Goal: Task Accomplishment & Management: Manage account settings

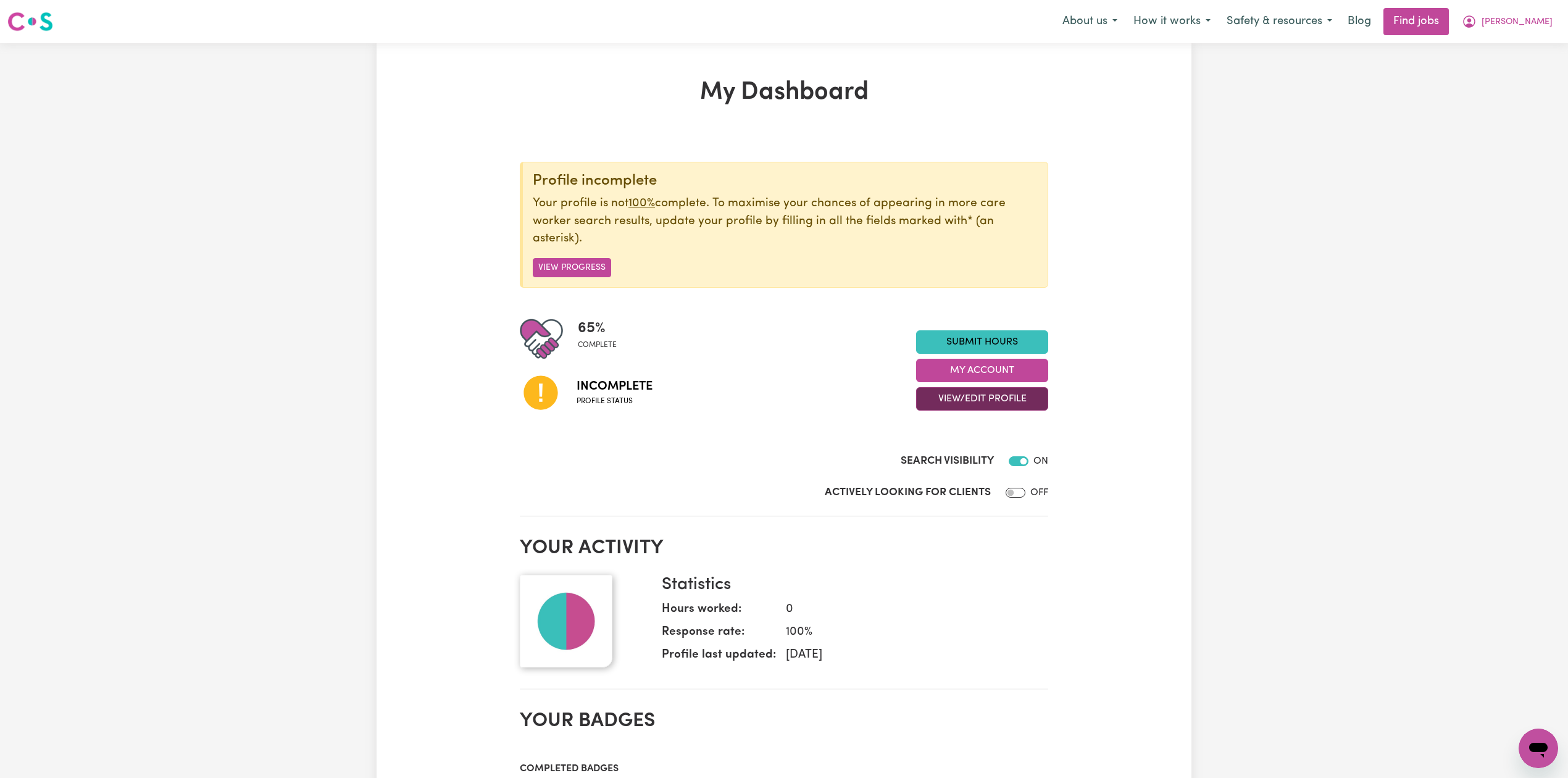
click at [978, 407] on button "View/Edit Profile" at bounding box center [982, 399] width 132 height 23
click at [958, 458] on link "Edit Profile" at bounding box center [974, 456] width 116 height 25
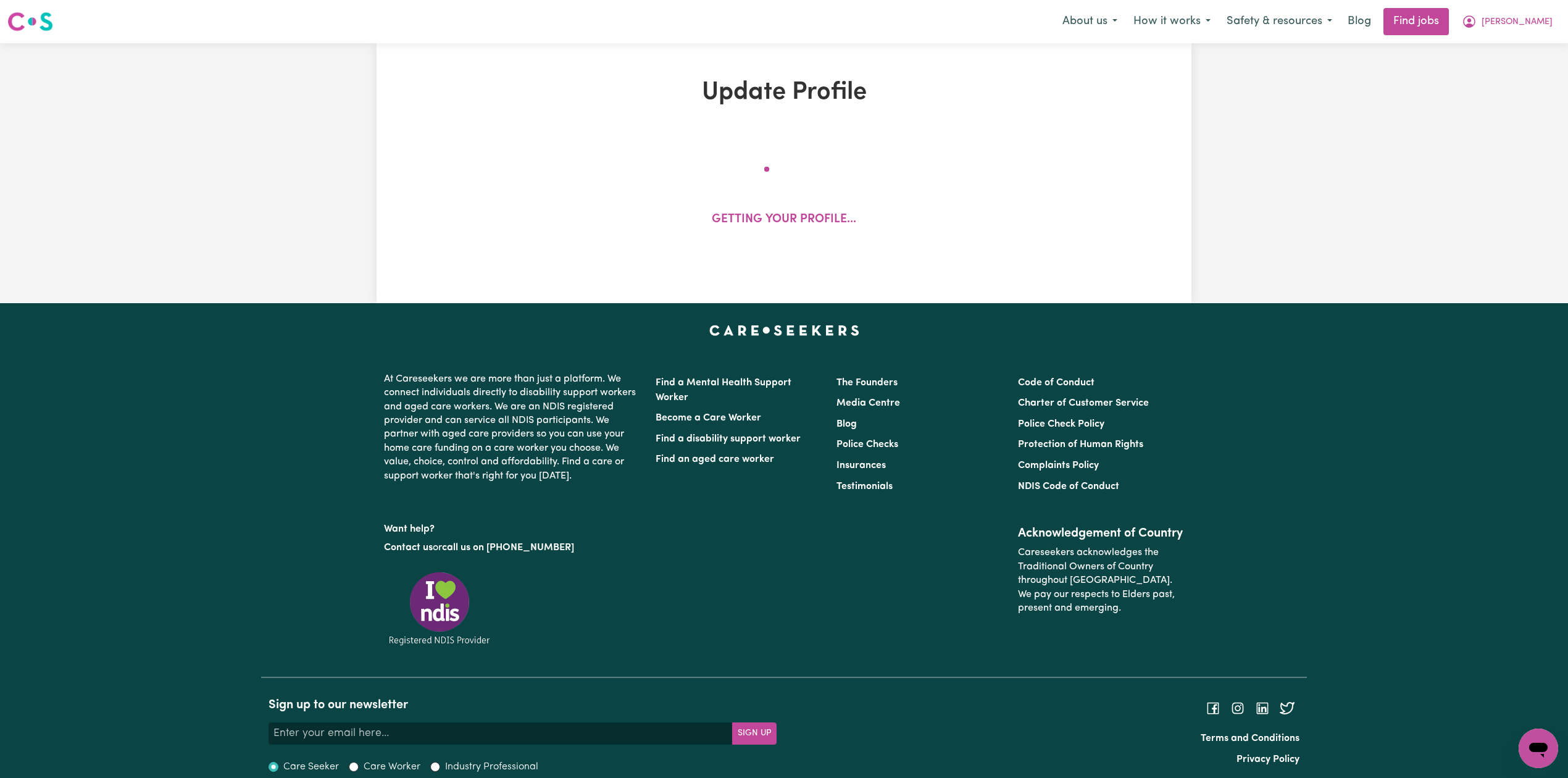
select select "[DEMOGRAPHIC_DATA]"
select select "[DEMOGRAPHIC_DATA] Work Visa"
select select "Studying a healthcare related degree or qualification"
select select "38"
select select "45"
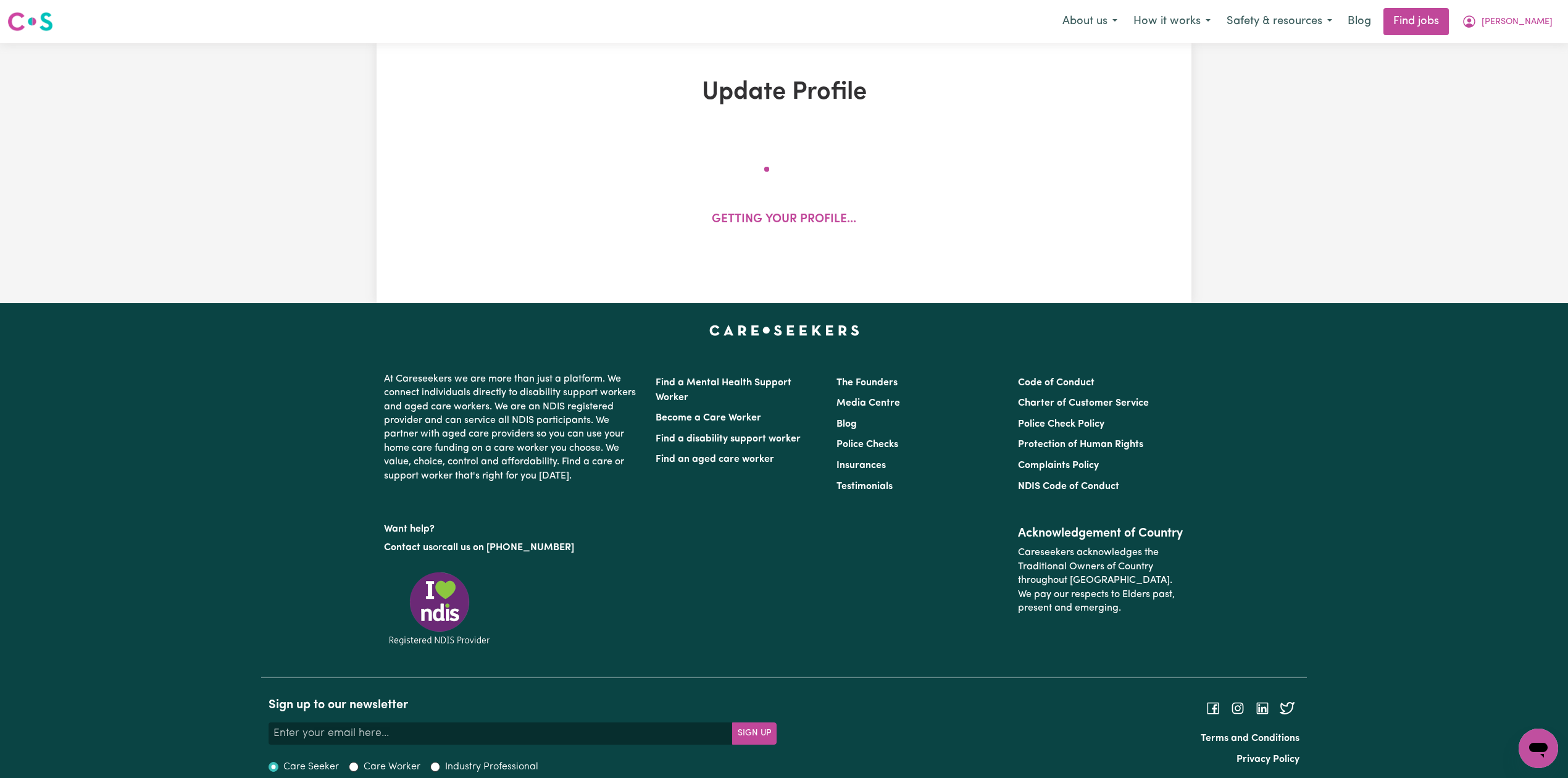
select select "52"
select select "65"
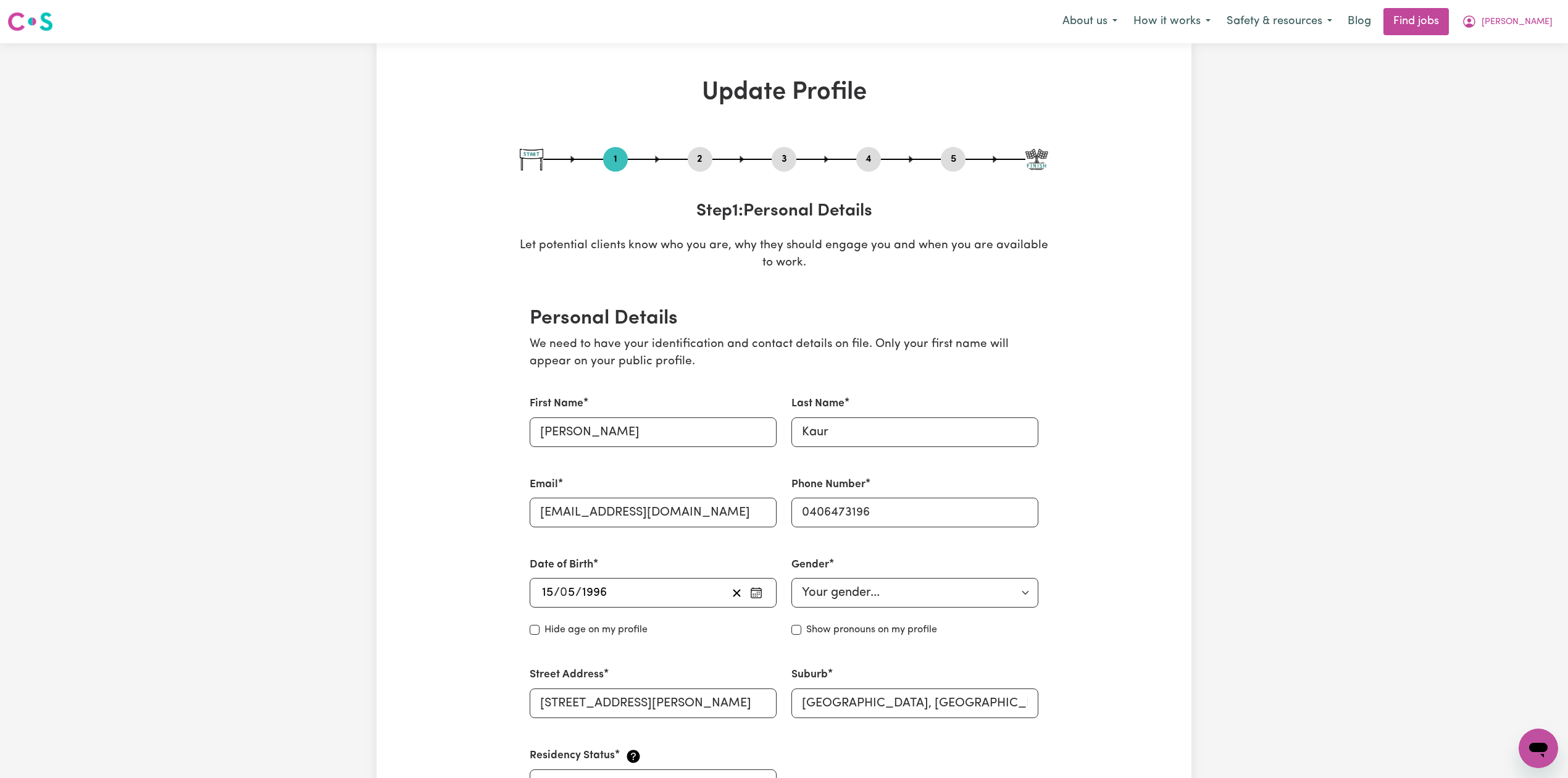
click at [700, 166] on button "2" at bounding box center [700, 159] width 25 height 16
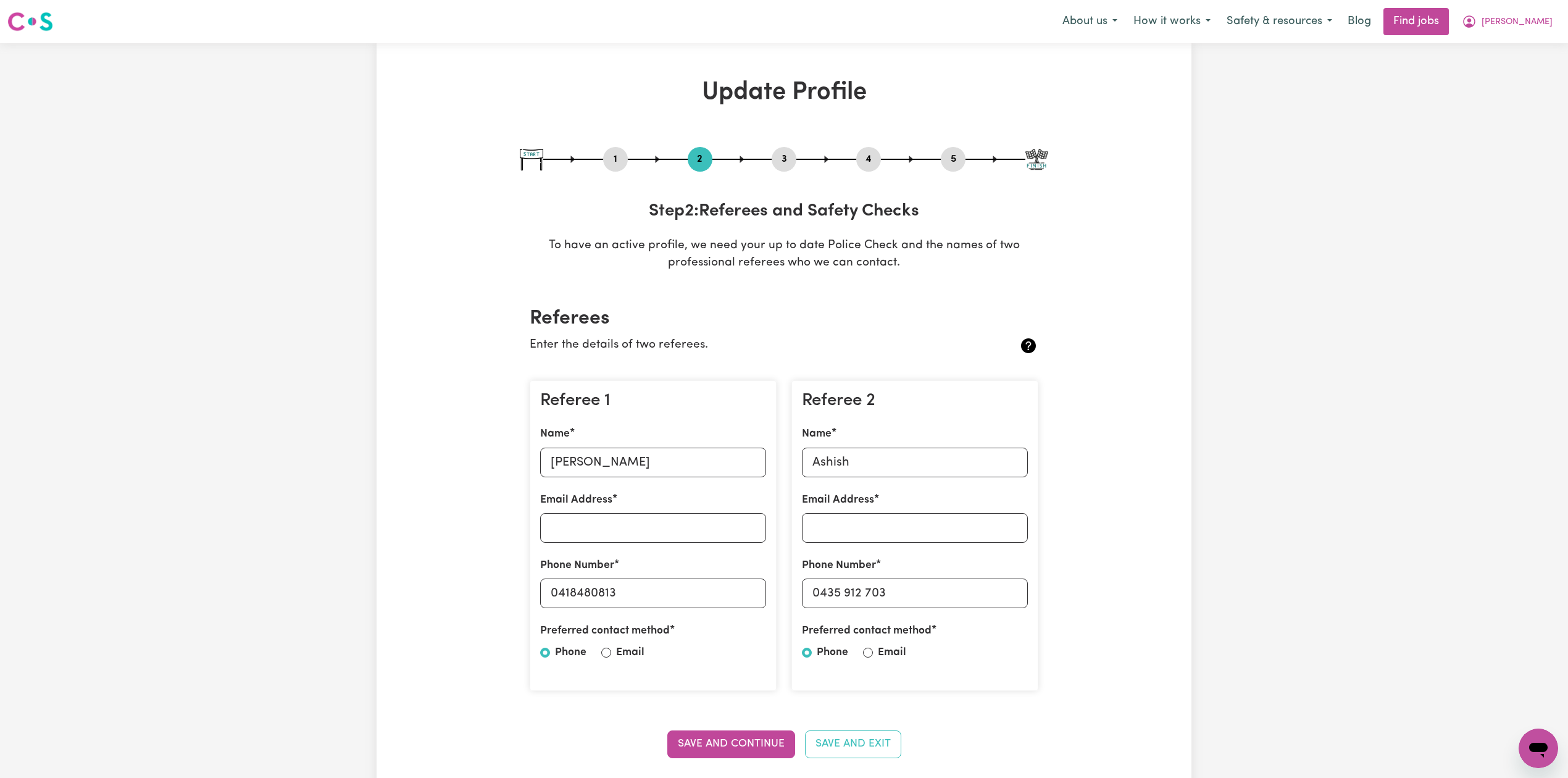
scroll to position [164, 0]
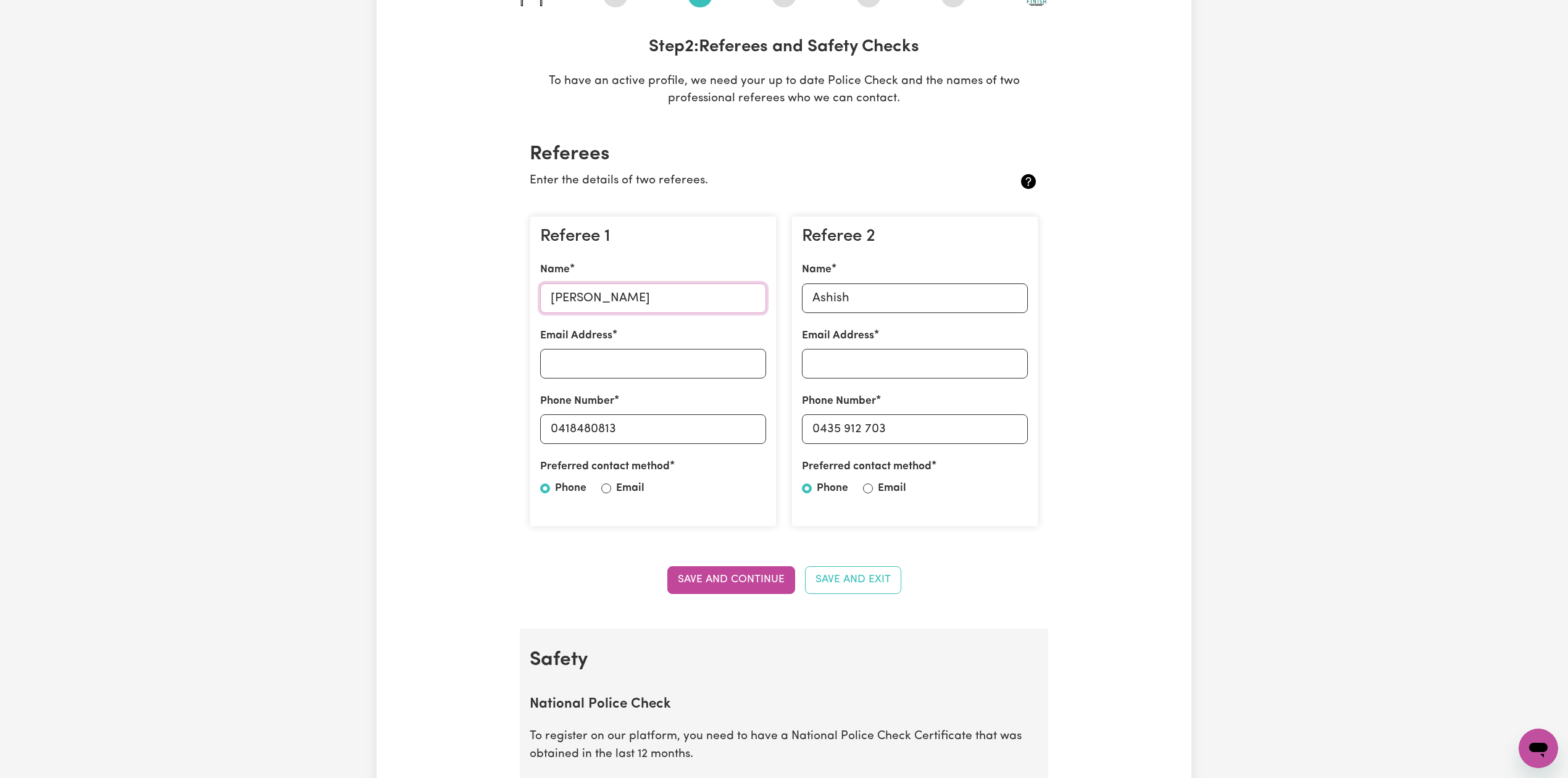
click at [591, 299] on input "[PERSON_NAME]" at bounding box center [653, 298] width 226 height 29
drag, startPoint x: 560, startPoint y: 425, endPoint x: 677, endPoint y: 425, distance: 117.0
click at [677, 425] on input "0418480813" at bounding box center [653, 429] width 226 height 29
click at [883, 303] on input "Ashish" at bounding box center [915, 298] width 226 height 29
drag, startPoint x: 825, startPoint y: 431, endPoint x: 837, endPoint y: 430, distance: 12.0
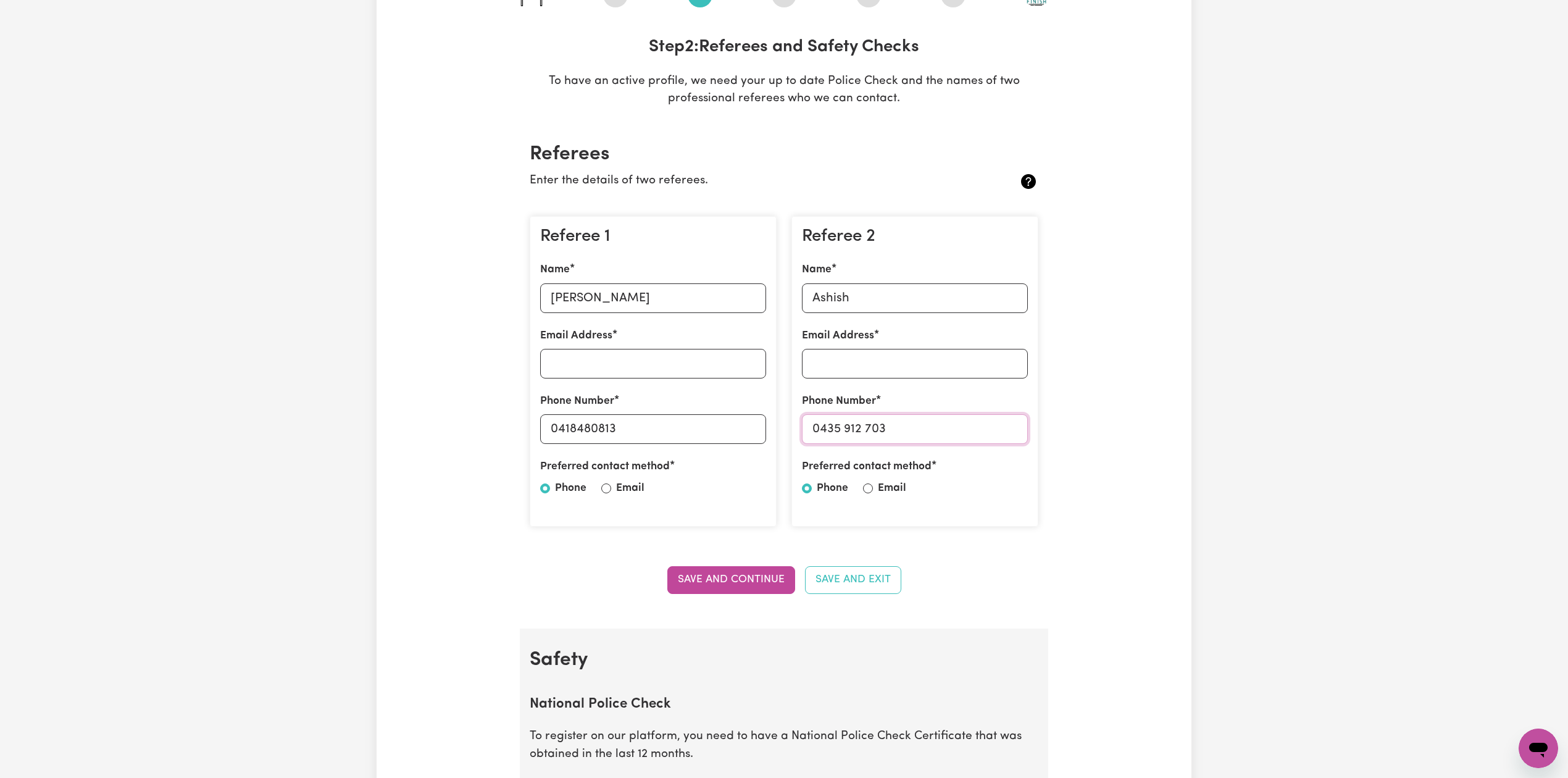
click at [837, 430] on input "0435 912 703" at bounding box center [915, 429] width 226 height 29
drag, startPoint x: 821, startPoint y: 427, endPoint x: 979, endPoint y: 426, distance: 158.0
click at [979, 426] on input "0435 912 703" at bounding box center [915, 429] width 226 height 29
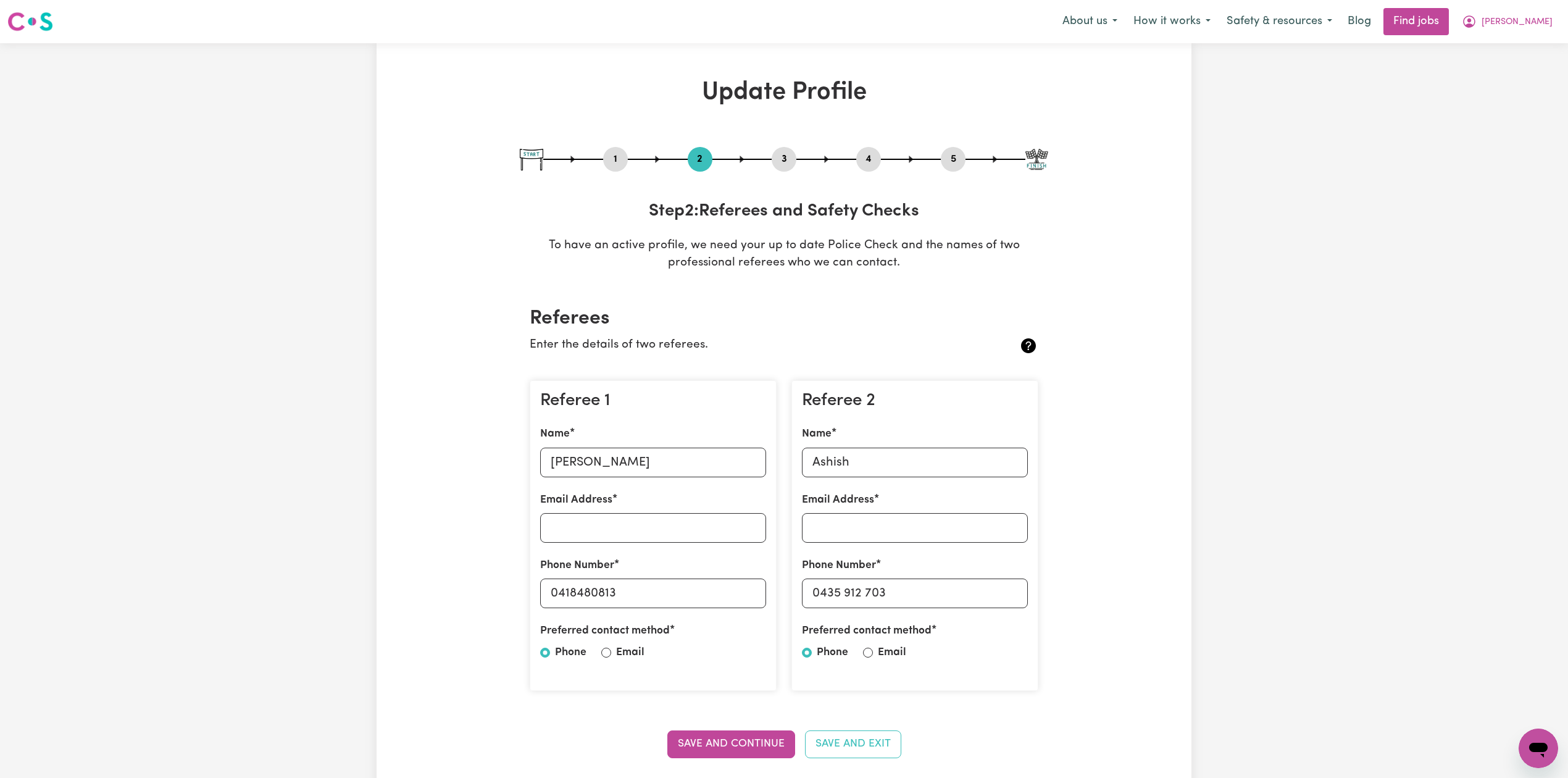
click at [870, 158] on button "4" at bounding box center [869, 159] width 25 height 16
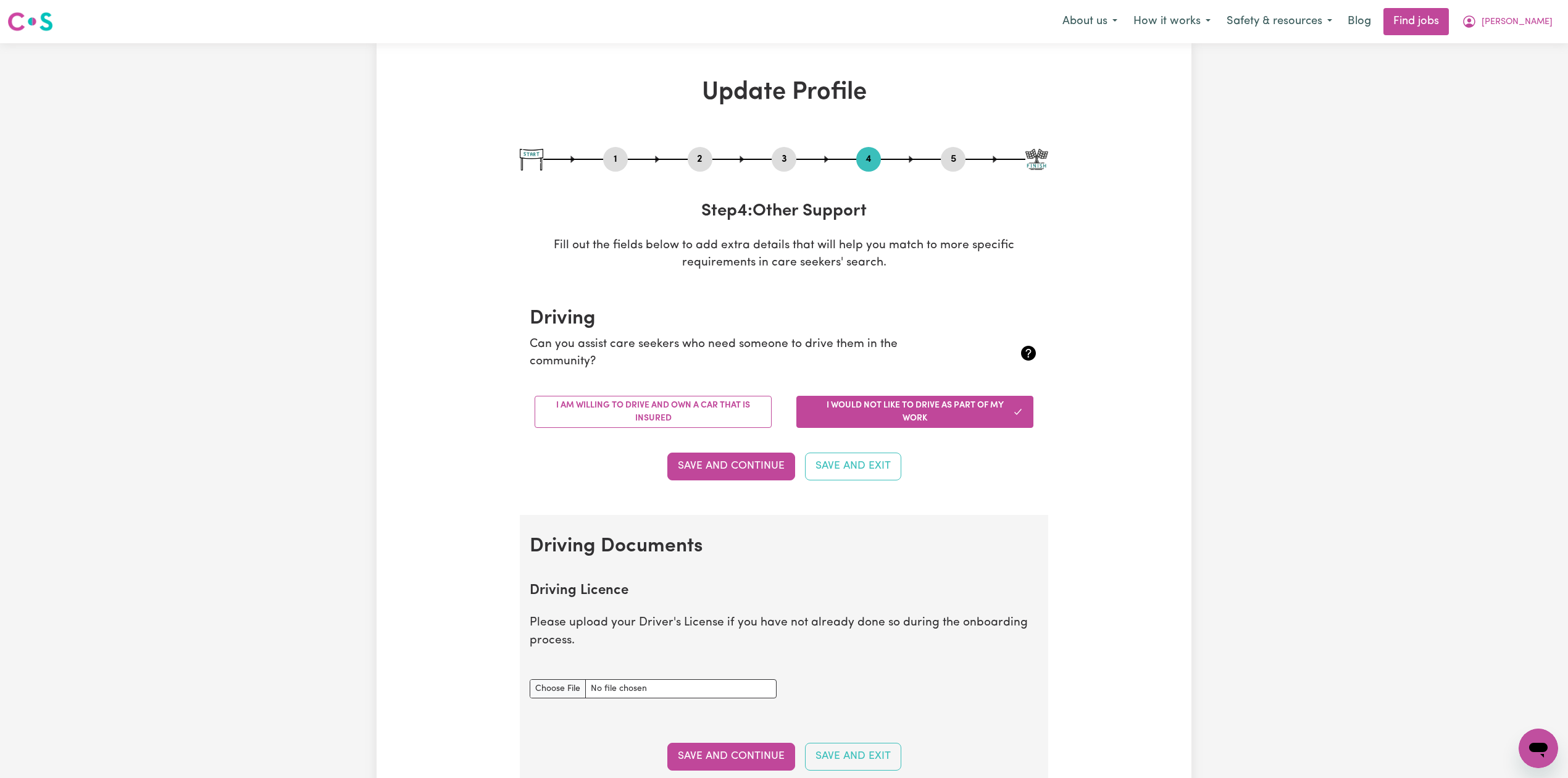
click at [959, 162] on button "5" at bounding box center [953, 159] width 25 height 16
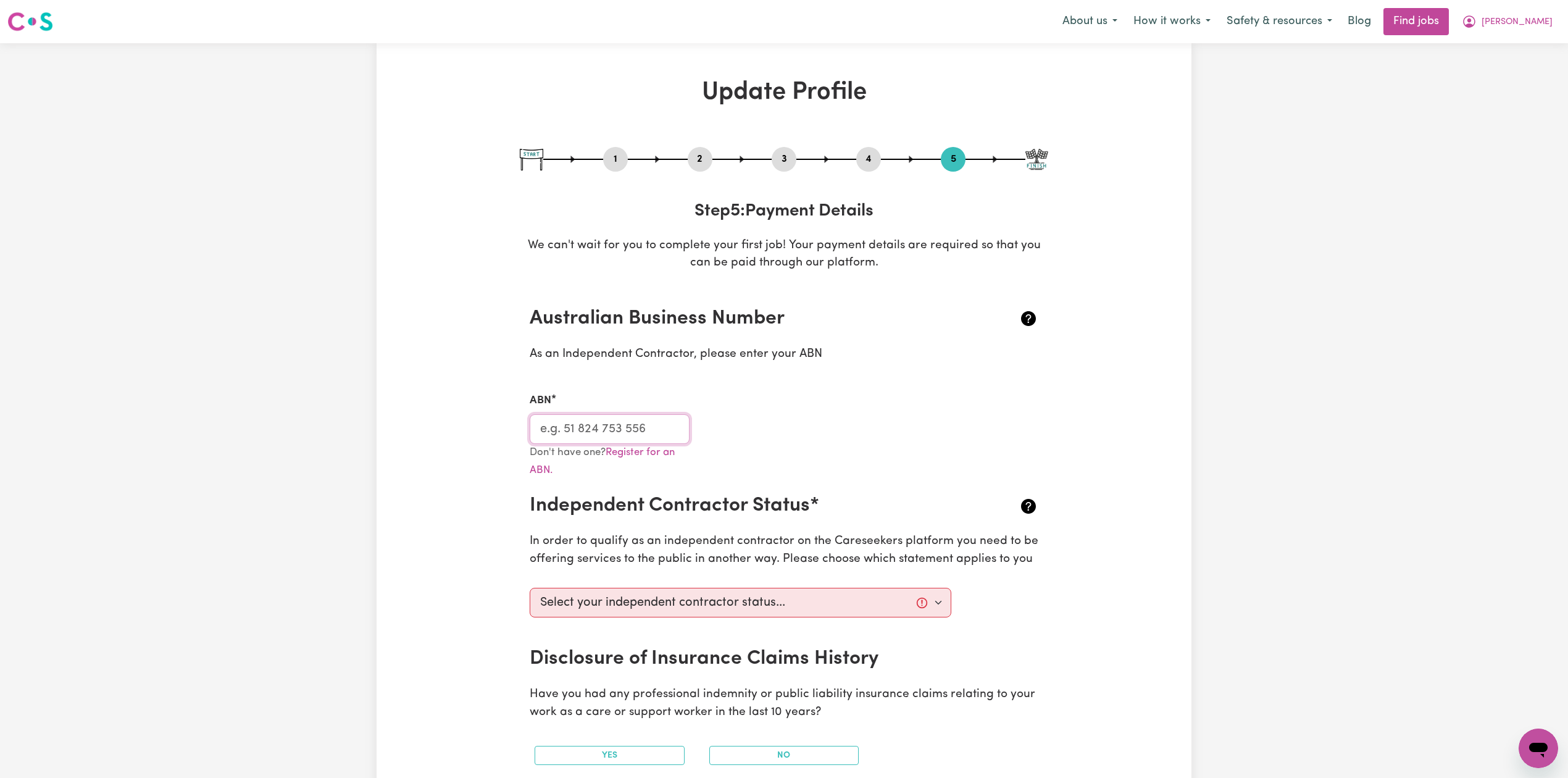
click at [614, 426] on input "ABN" at bounding box center [609, 429] width 160 height 29
click at [781, 155] on button "3" at bounding box center [784, 159] width 25 height 16
select select "Certificate III (Individual Support)"
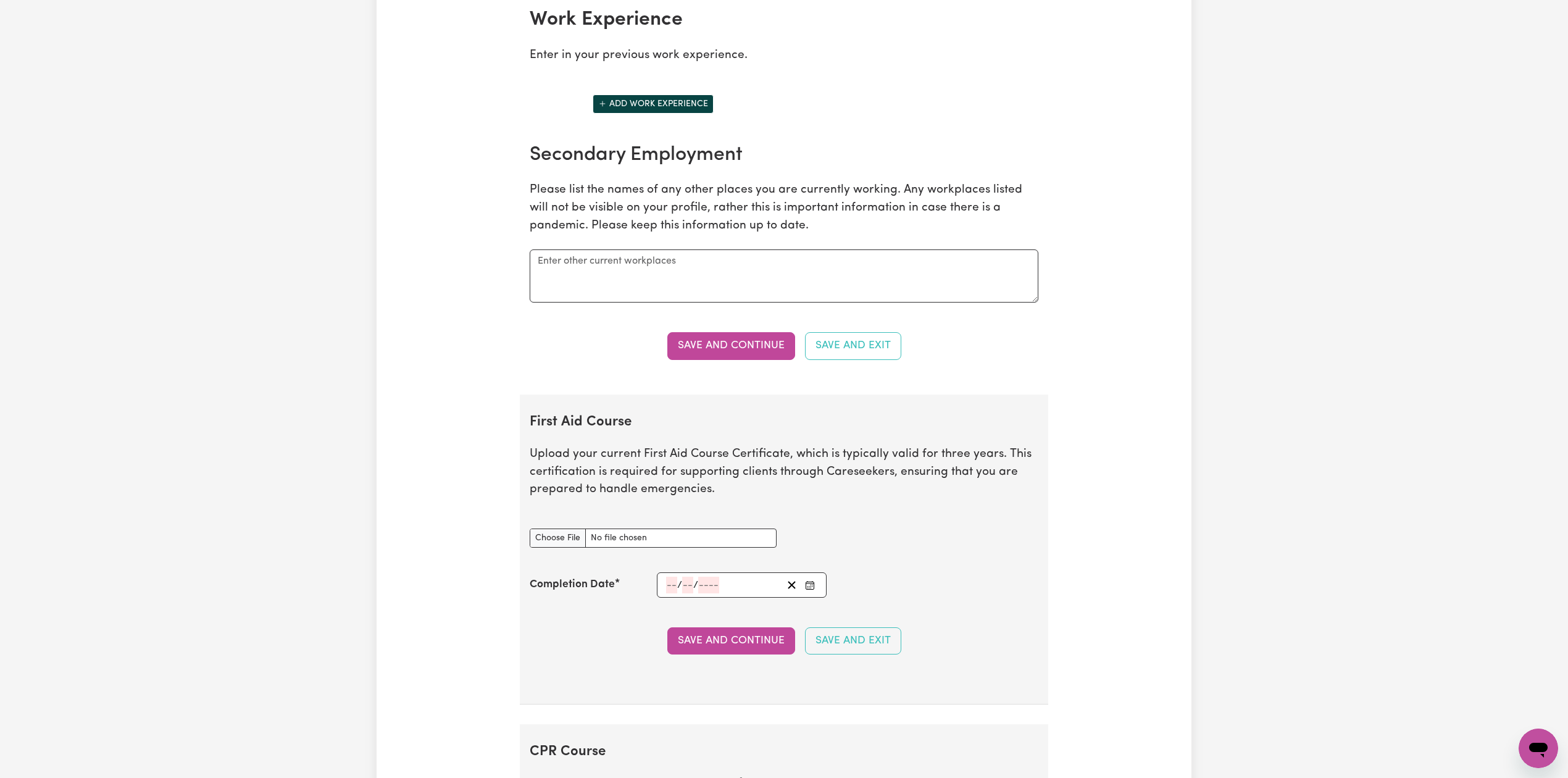
scroll to position [2785, 0]
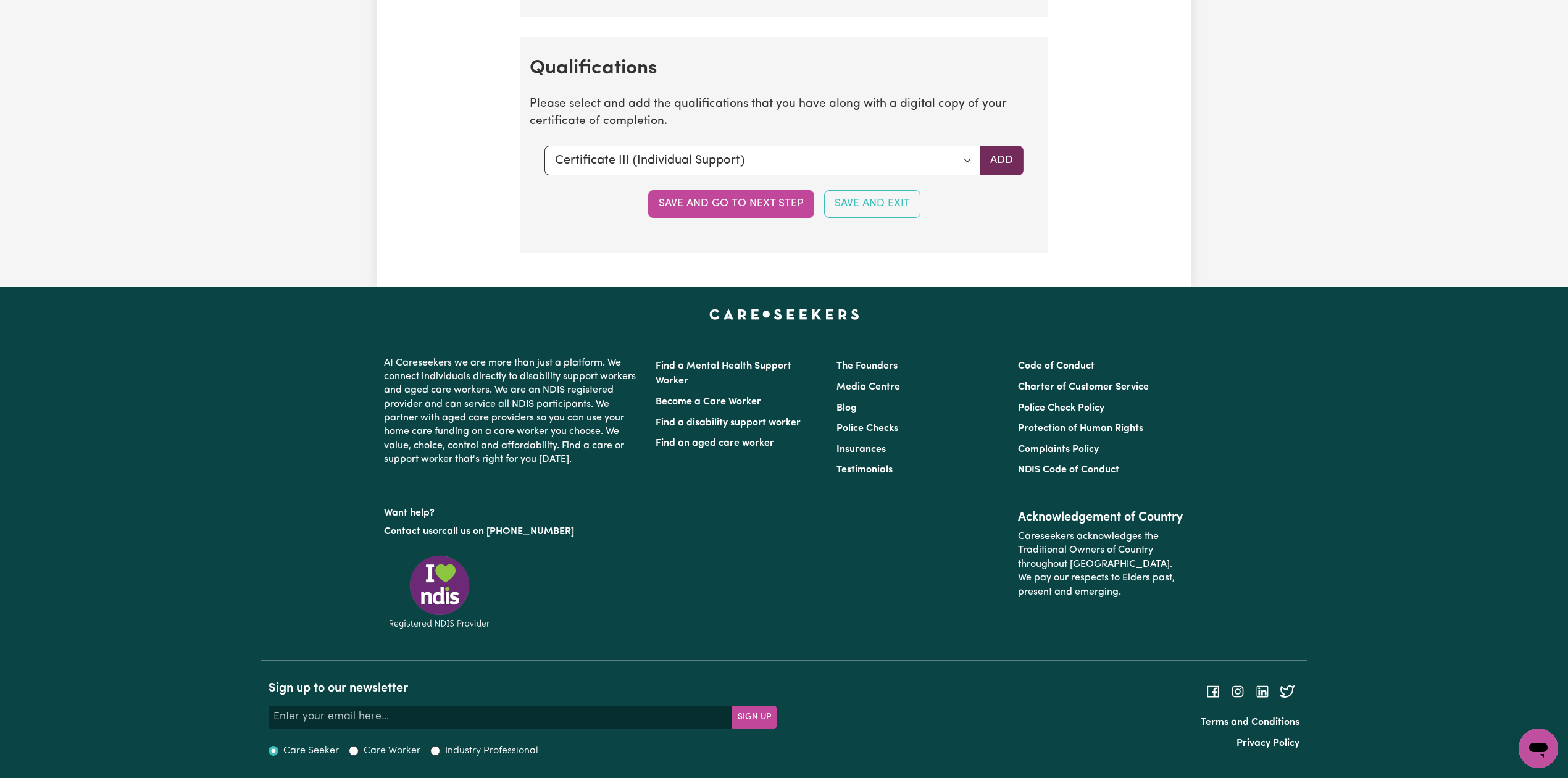
click at [1007, 160] on button "Add" at bounding box center [1001, 160] width 44 height 29
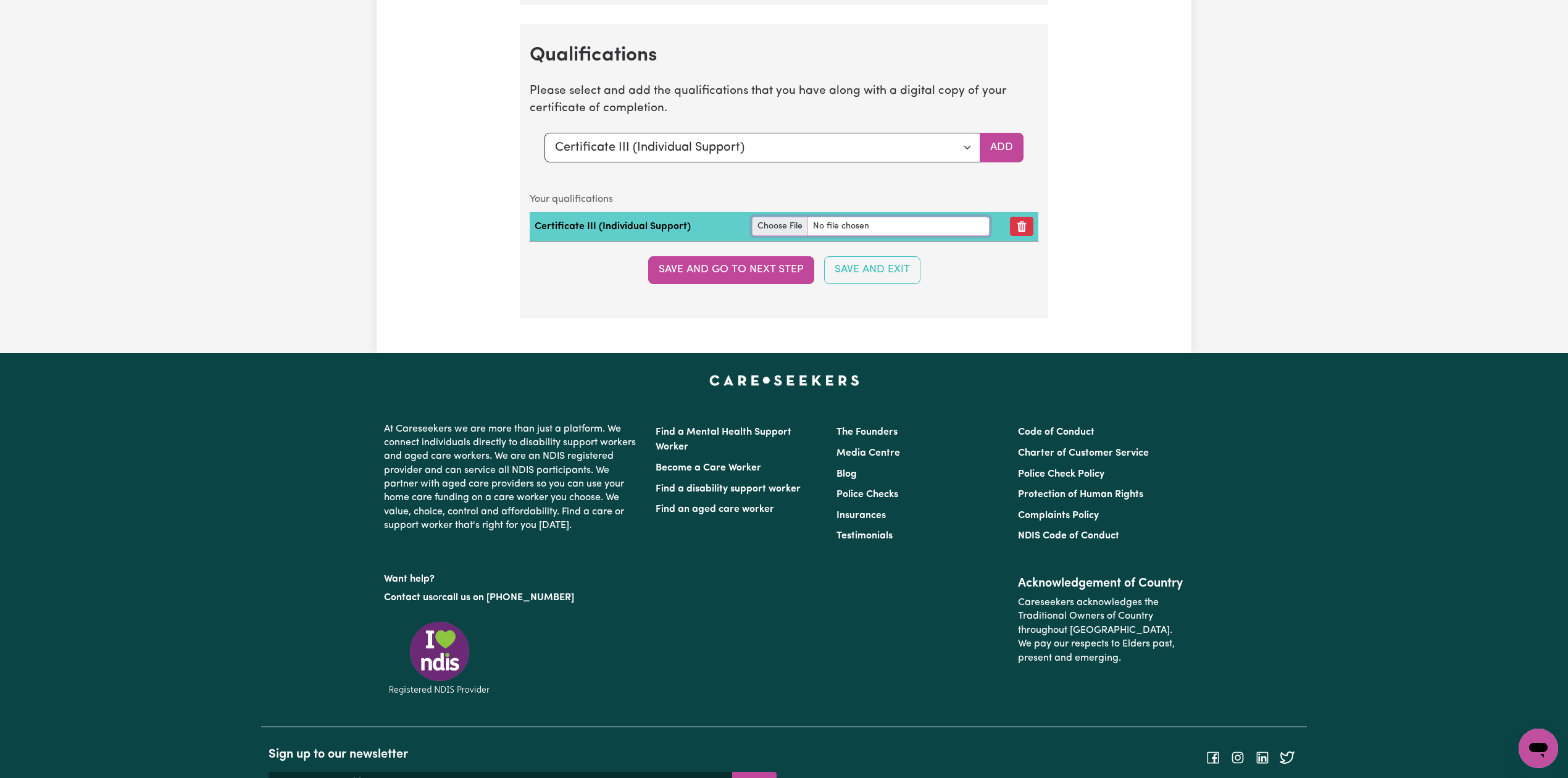
click at [781, 236] on input "file" at bounding box center [870, 226] width 237 height 19
type input "C:\fakepath\[PERSON_NAME] Certificate III in Individual Support.pdf"
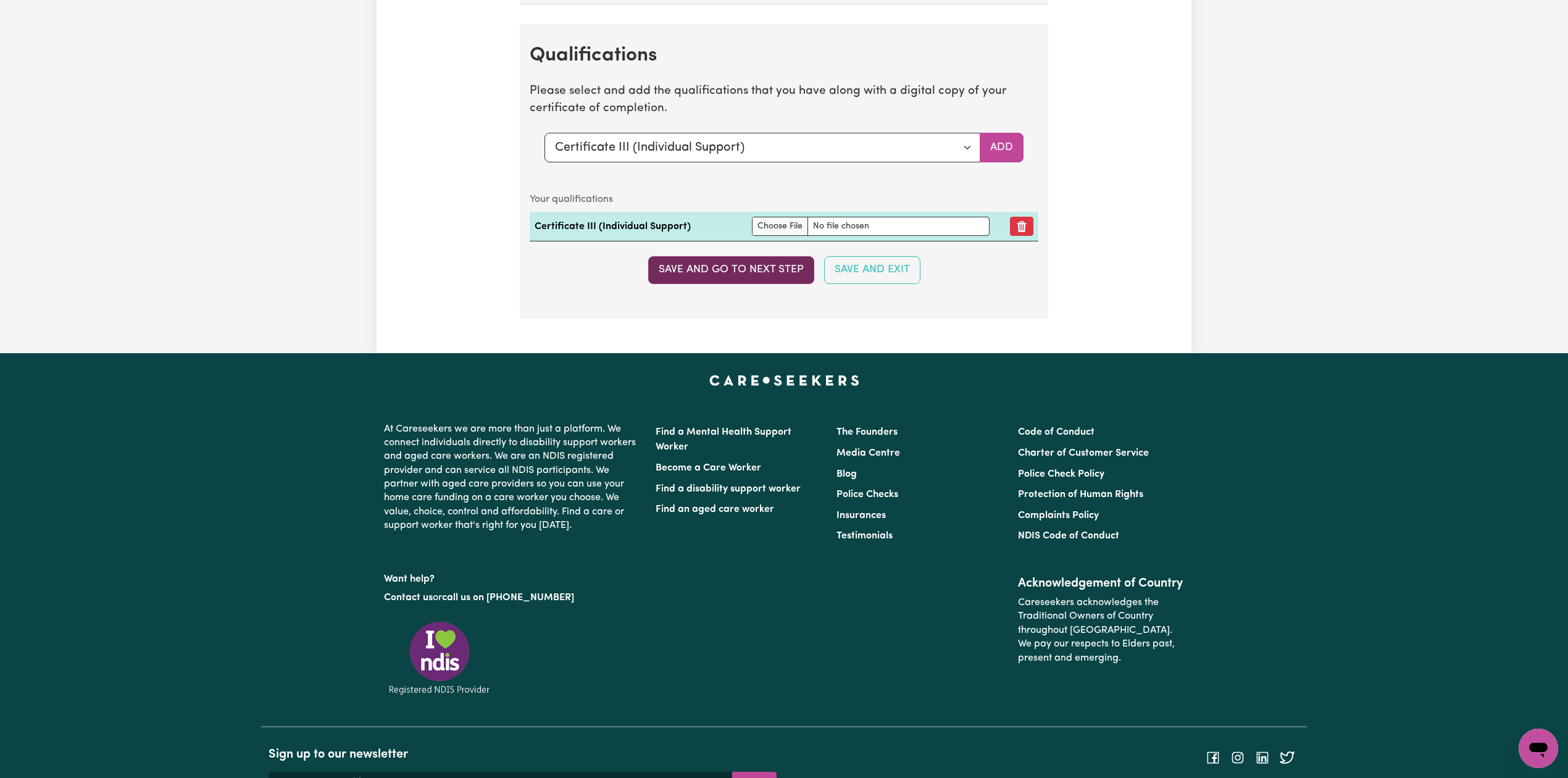
click at [672, 279] on button "Save and go to next step" at bounding box center [731, 270] width 166 height 27
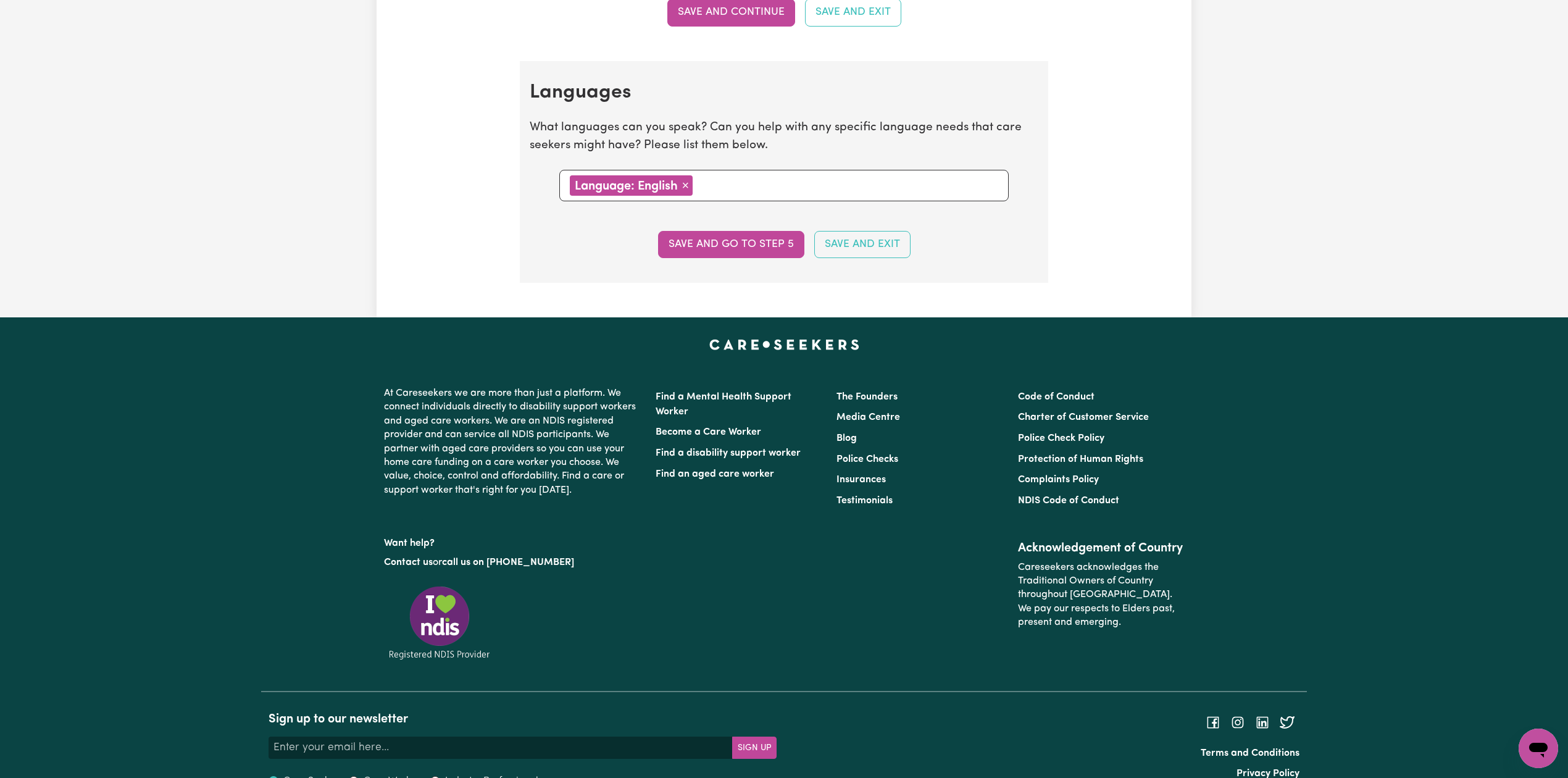
scroll to position [0, 0]
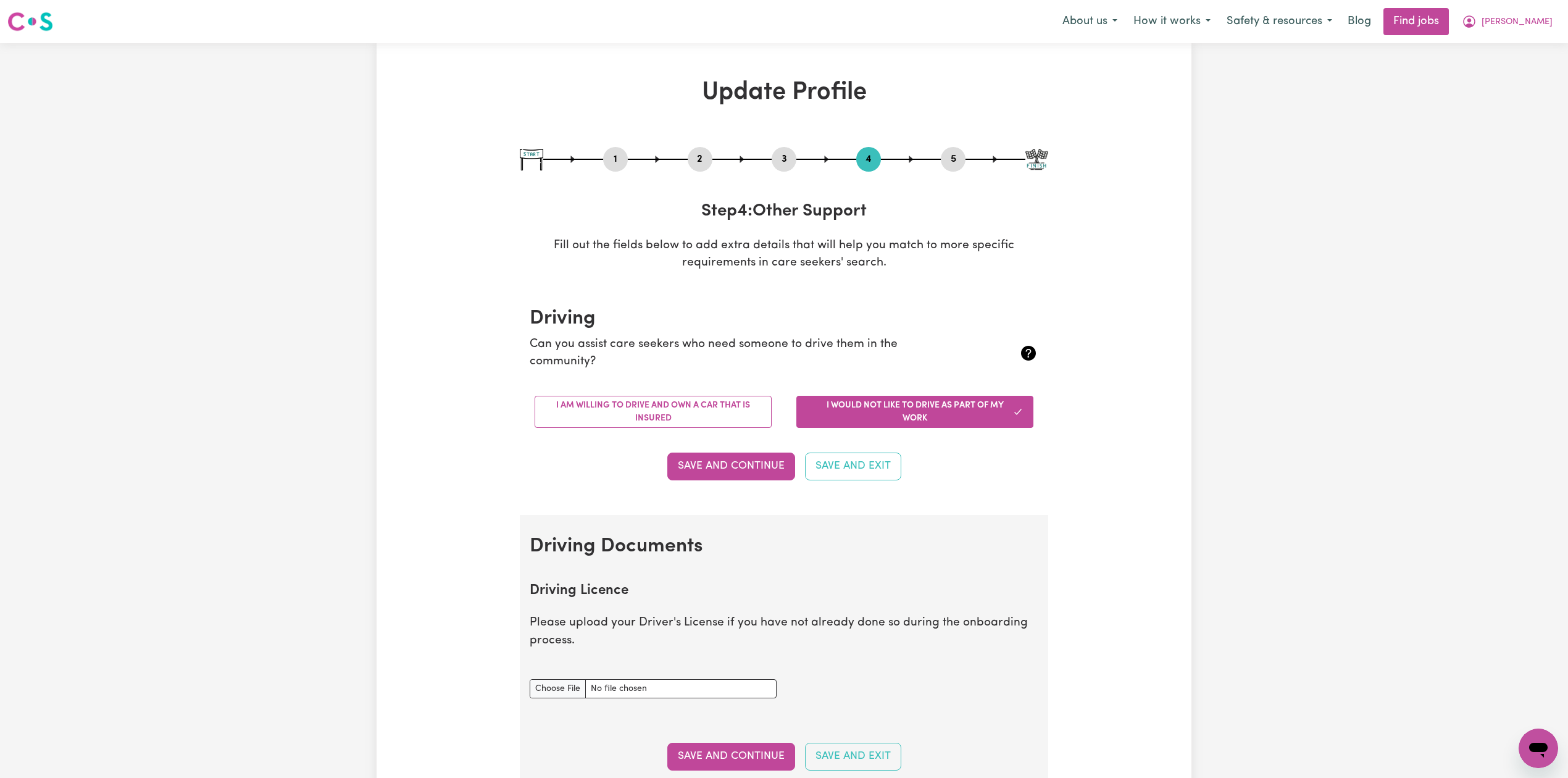
click at [954, 155] on button "5" at bounding box center [953, 159] width 25 height 16
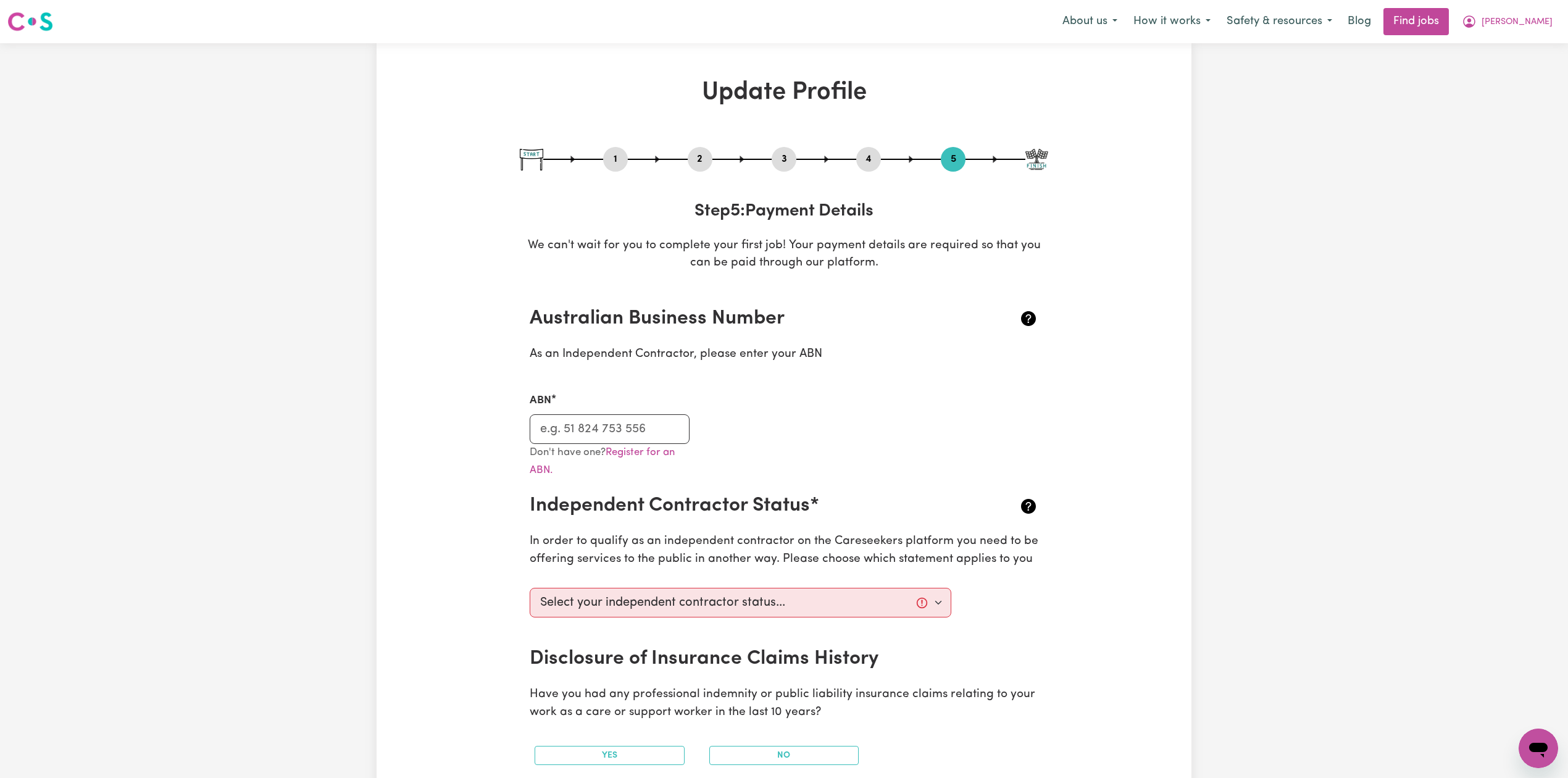
drag, startPoint x: 692, startPoint y: 156, endPoint x: 469, endPoint y: 270, distance: 250.4
click at [692, 157] on button "2" at bounding box center [700, 159] width 25 height 16
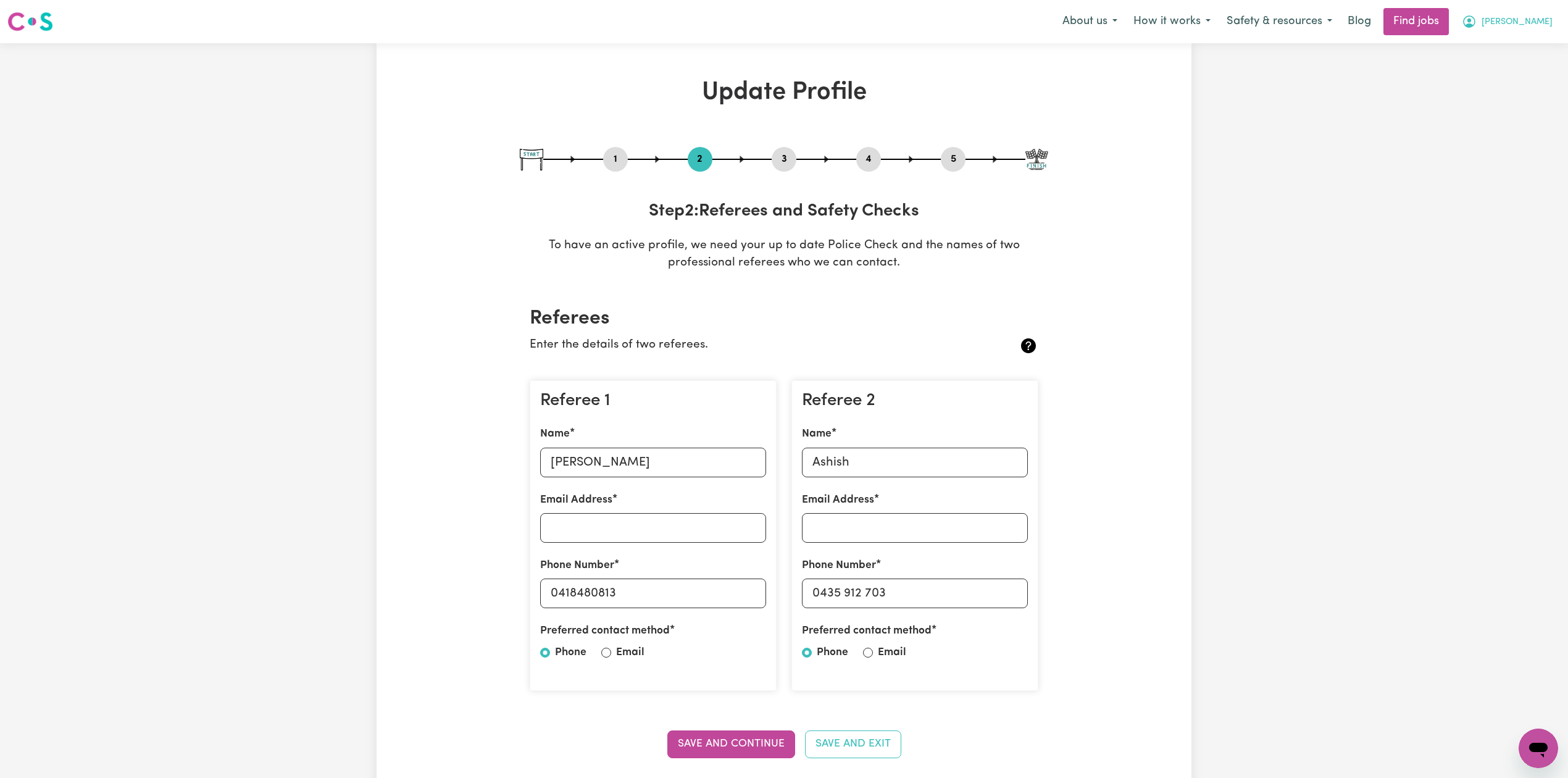
click at [1554, 18] on button "[PERSON_NAME]" at bounding box center [1507, 21] width 107 height 26
click at [1507, 92] on link "Logout" at bounding box center [1510, 95] width 97 height 23
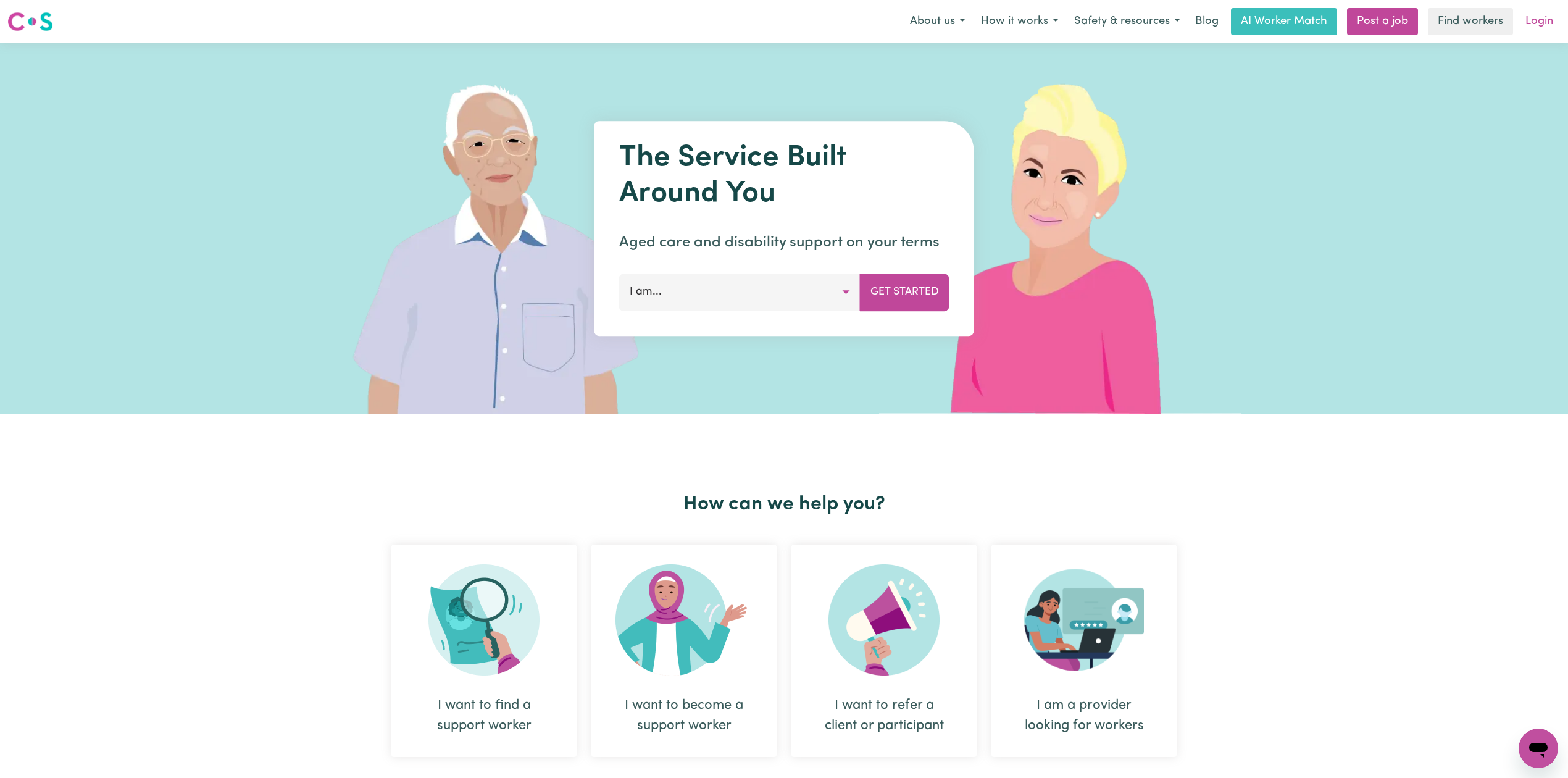
click at [1552, 22] on link "Login" at bounding box center [1539, 21] width 42 height 27
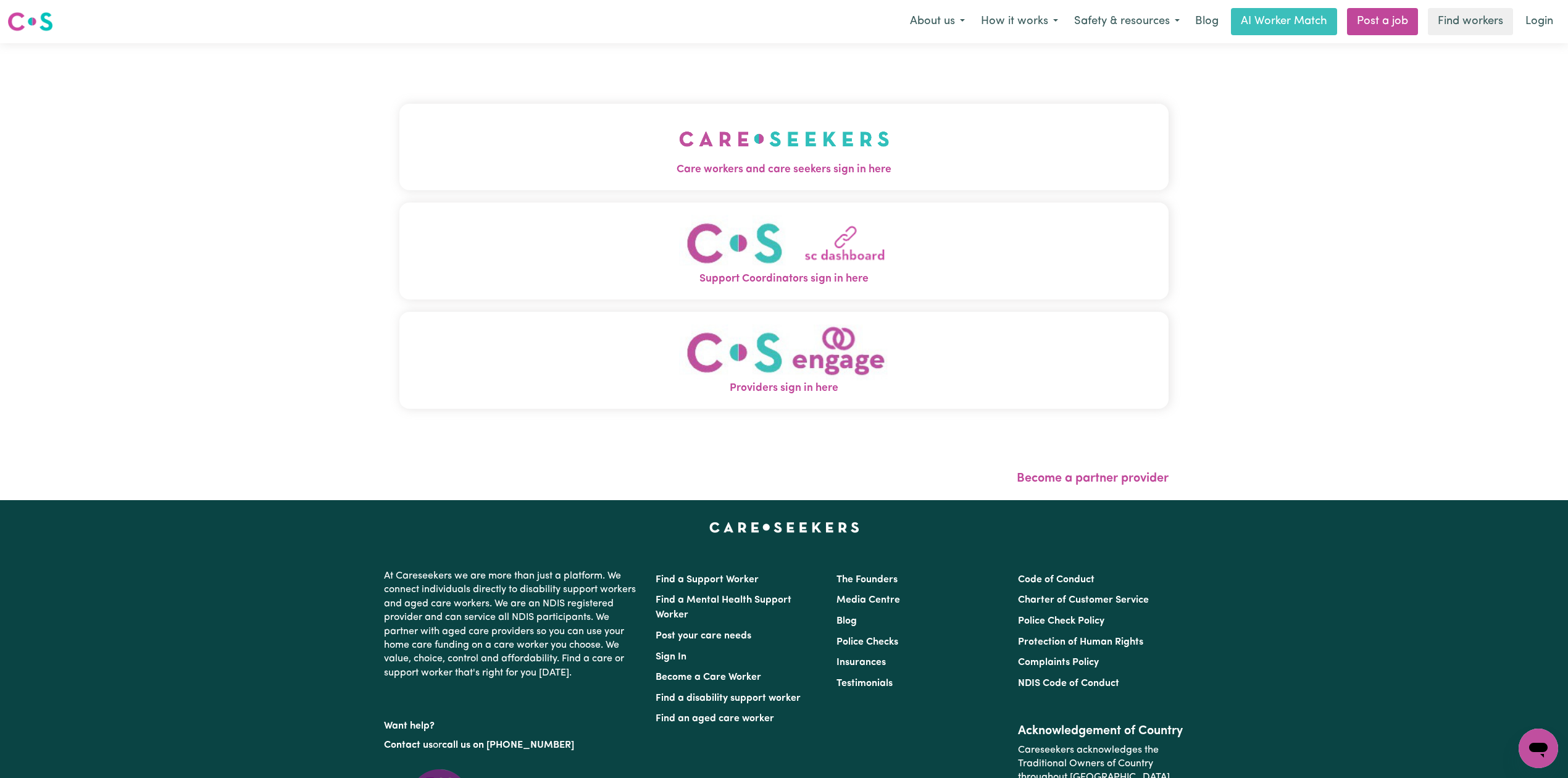
click at [576, 115] on button "Care workers and care seekers sign in here" at bounding box center [784, 147] width 769 height 86
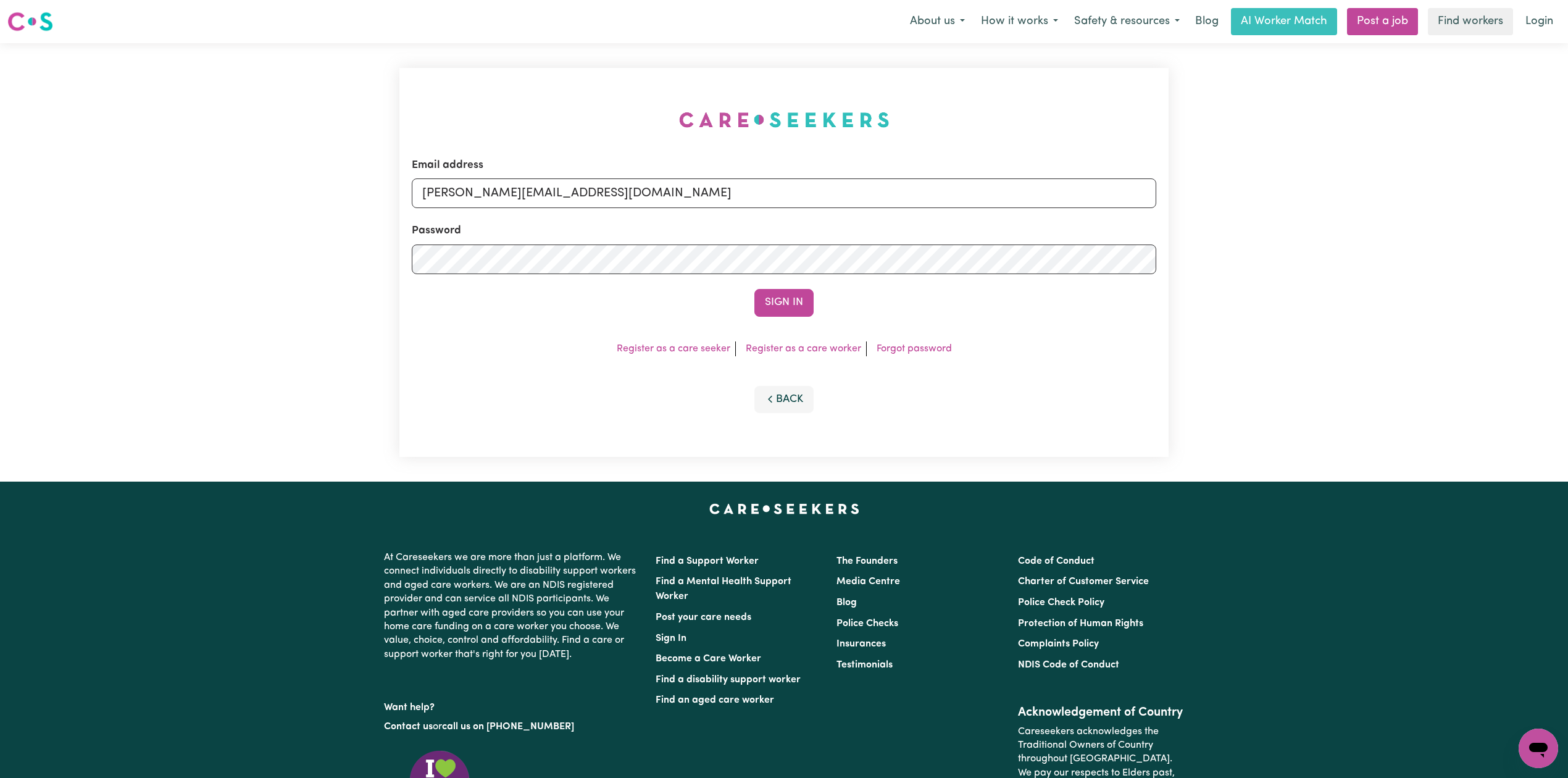
click at [580, 169] on div "Email address [PERSON_NAME][EMAIL_ADDRESS][DOMAIN_NAME]" at bounding box center [784, 182] width 744 height 51
drag, startPoint x: 571, startPoint y: 186, endPoint x: 561, endPoint y: 207, distance: 23.3
click at [571, 191] on input "[PERSON_NAME][EMAIL_ADDRESS][DOMAIN_NAME]" at bounding box center [784, 193] width 744 height 29
drag, startPoint x: 485, startPoint y: 187, endPoint x: 830, endPoint y: 207, distance: 345.6
click at [830, 207] on input "Superuser~[EMAIL_ADDRESS][DOMAIN_NAME]" at bounding box center [784, 193] width 744 height 29
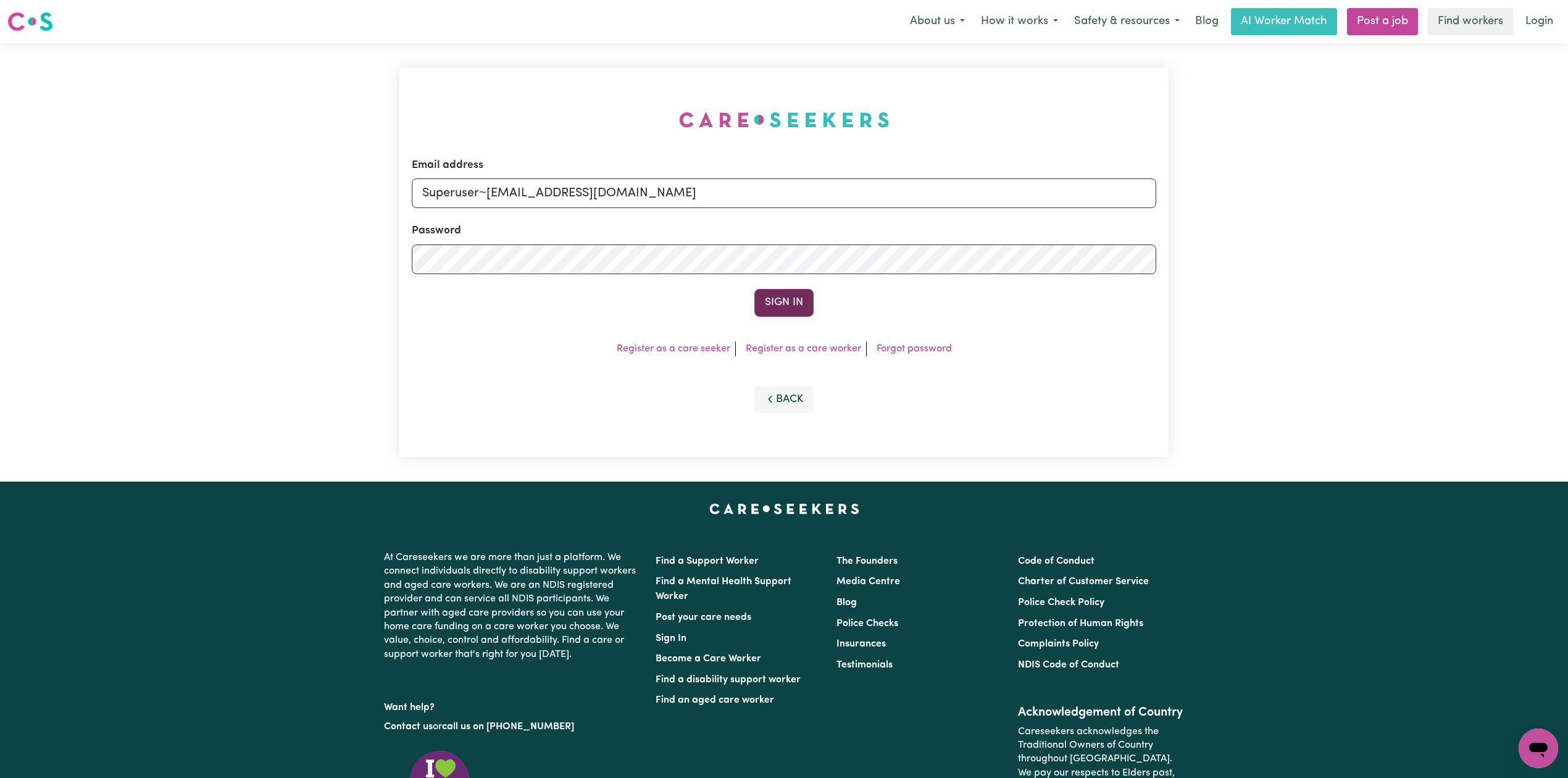
type input "Superuser~[EMAIL_ADDRESS][DOMAIN_NAME]"
click at [768, 289] on button "Sign In" at bounding box center [784, 302] width 59 height 27
click at [769, 294] on div "Sign In" at bounding box center [784, 302] width 744 height 27
